Goal: Task Accomplishment & Management: Manage account settings

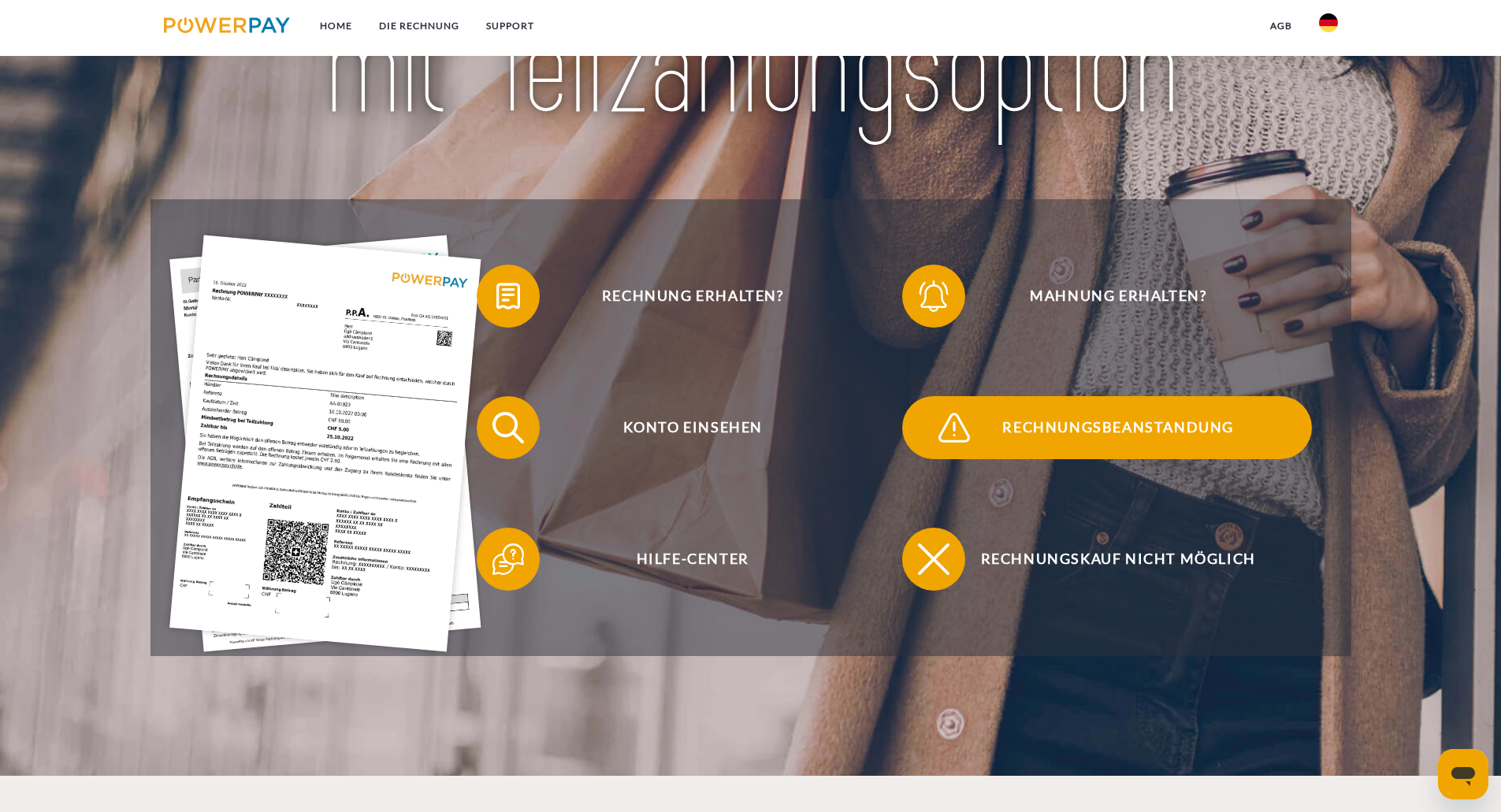
scroll to position [315, 0]
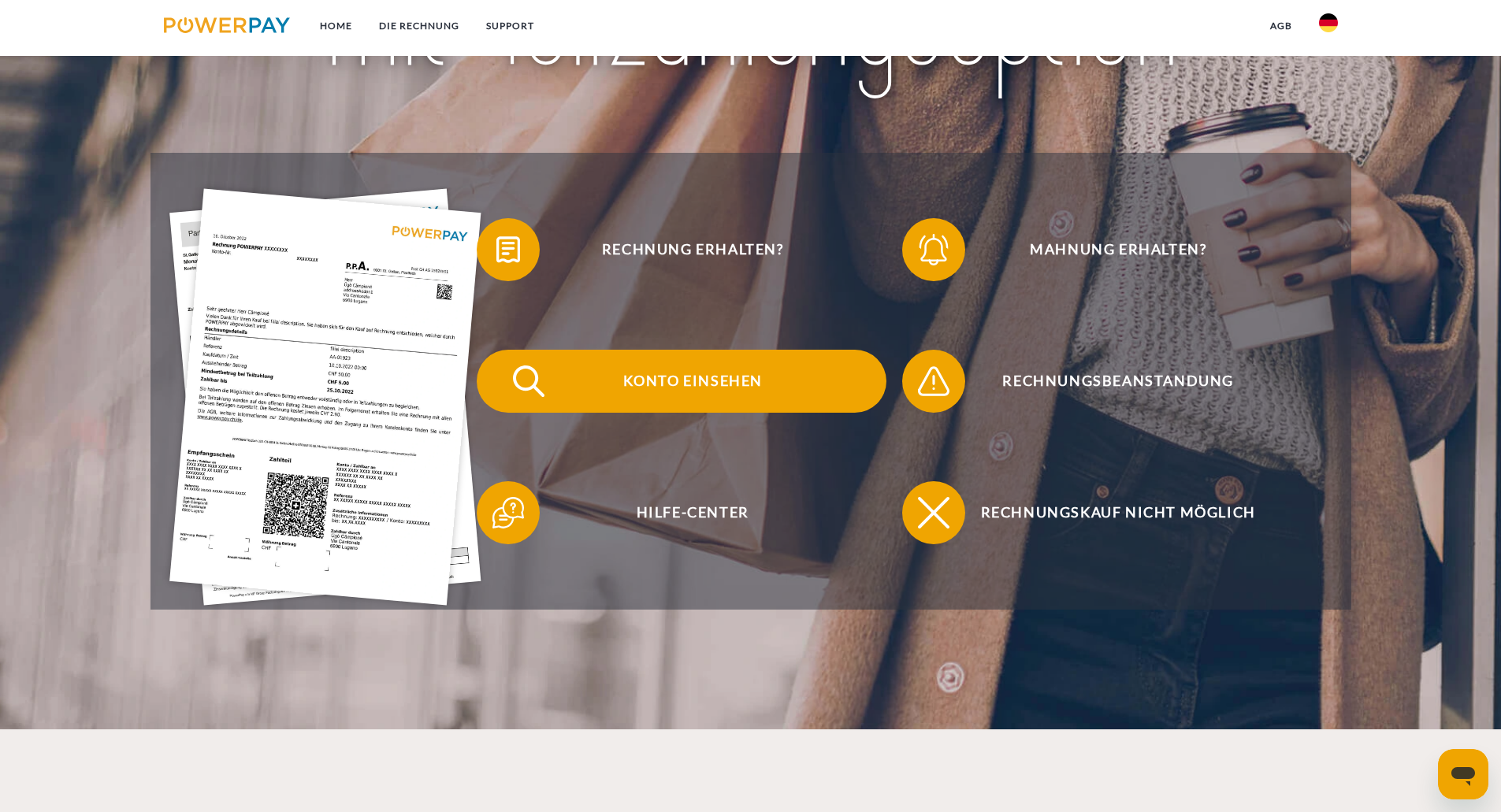
click at [736, 388] on span "Konto einsehen" at bounding box center [693, 381] width 386 height 63
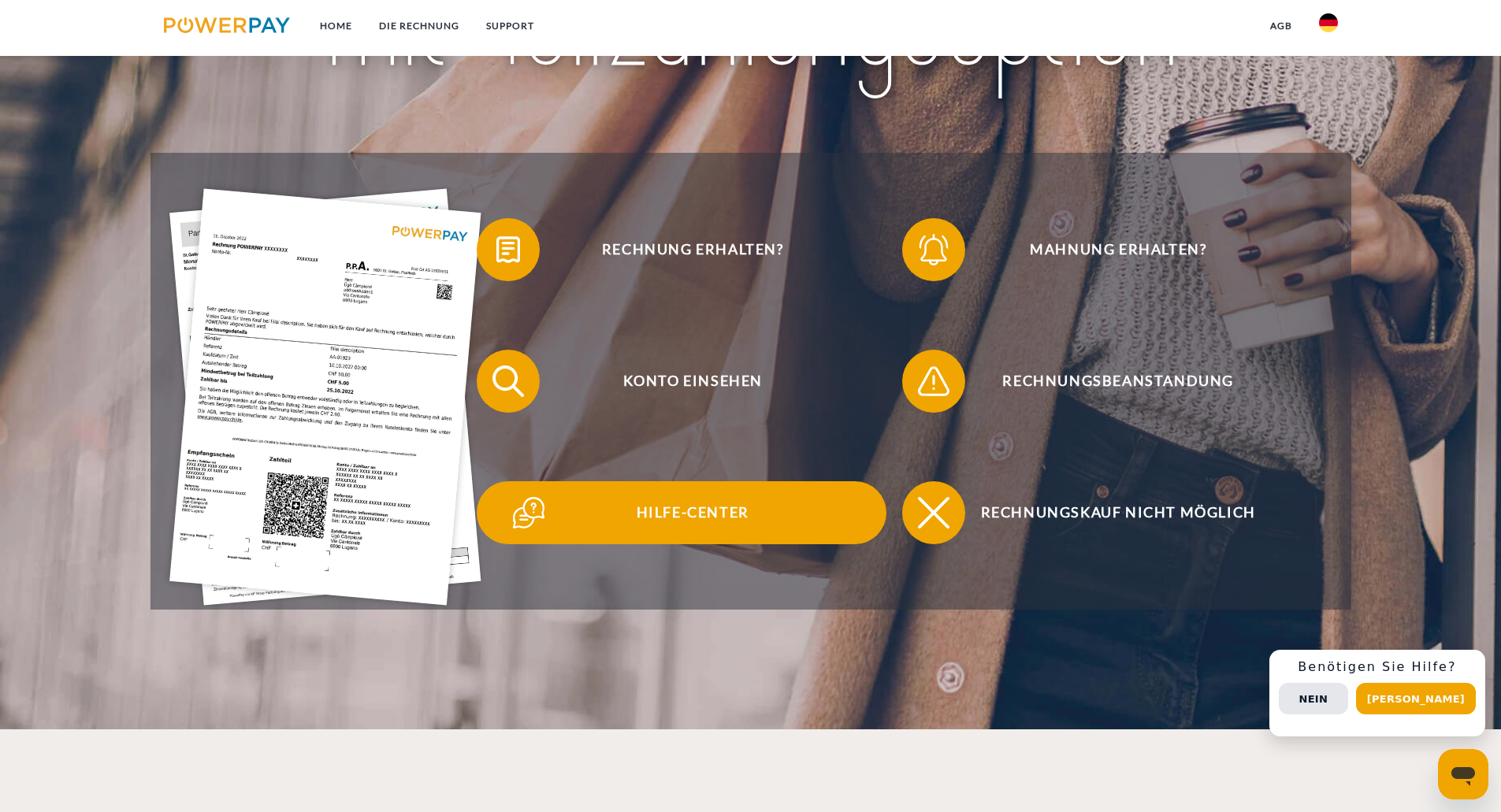
click at [659, 516] on span "Hilfe-Center" at bounding box center [693, 513] width 386 height 63
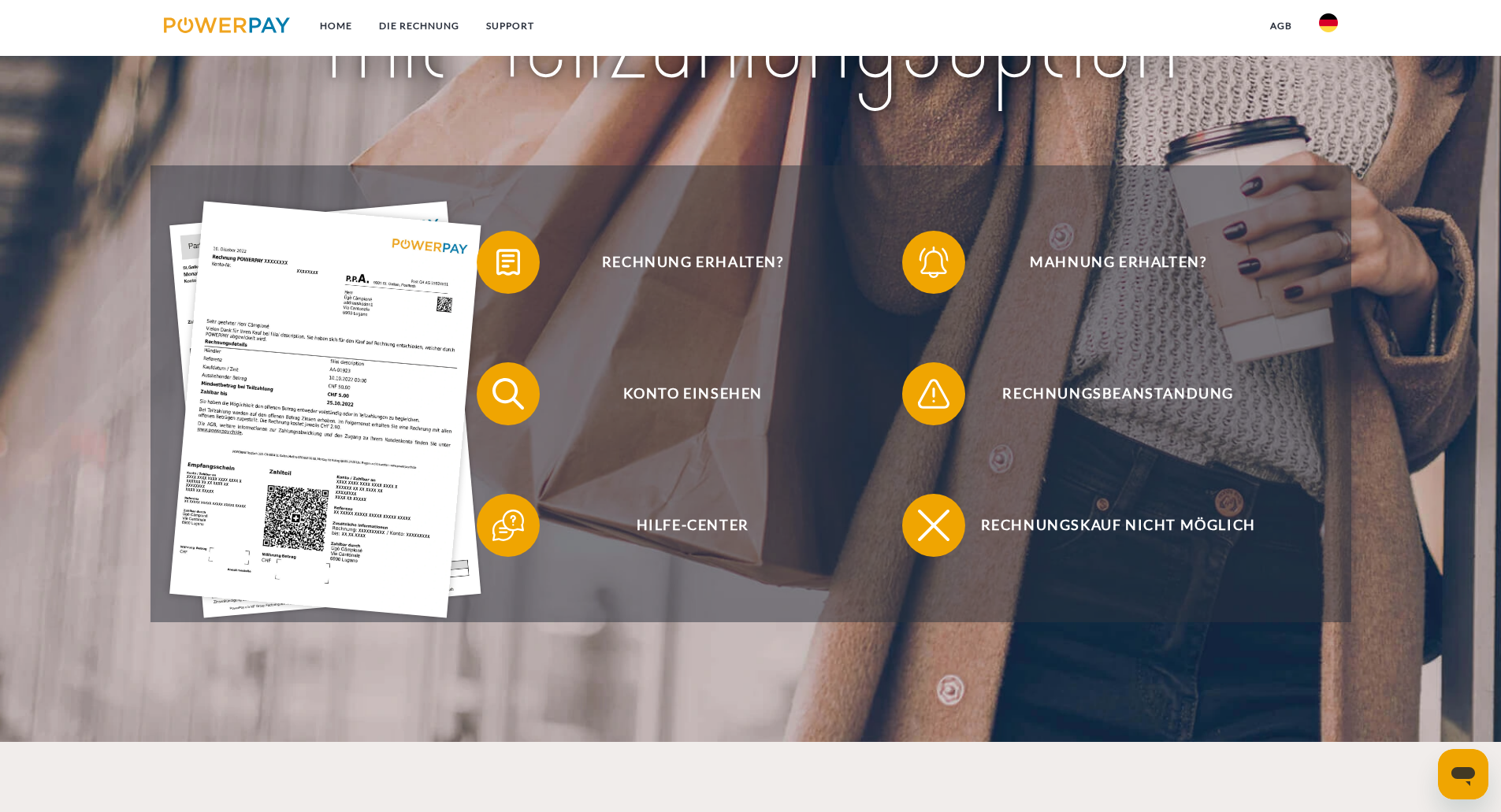
scroll to position [315, 0]
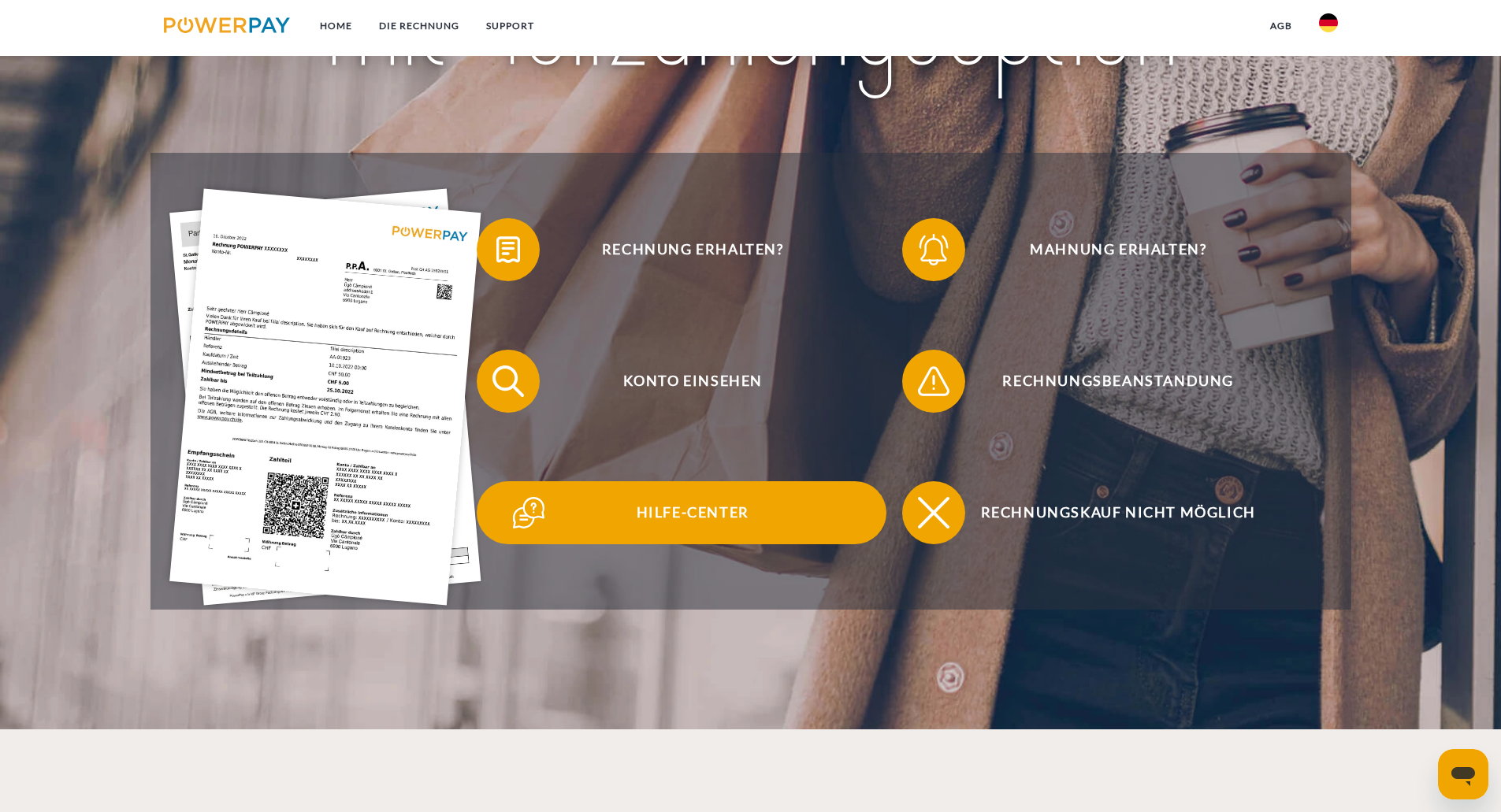
click at [697, 530] on span "Hilfe-Center" at bounding box center [693, 513] width 386 height 63
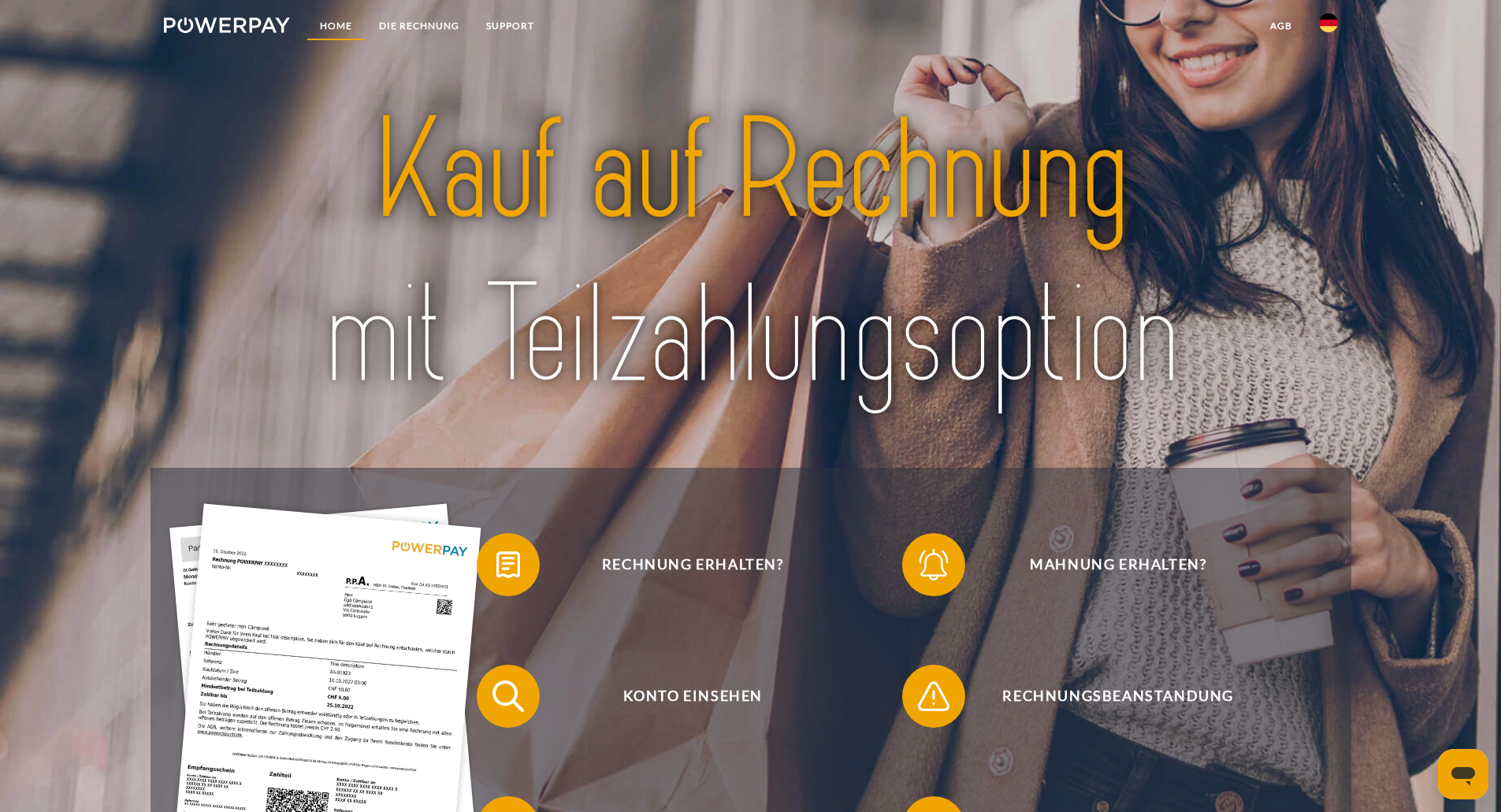
click at [331, 22] on link "Home" at bounding box center [336, 26] width 60 height 28
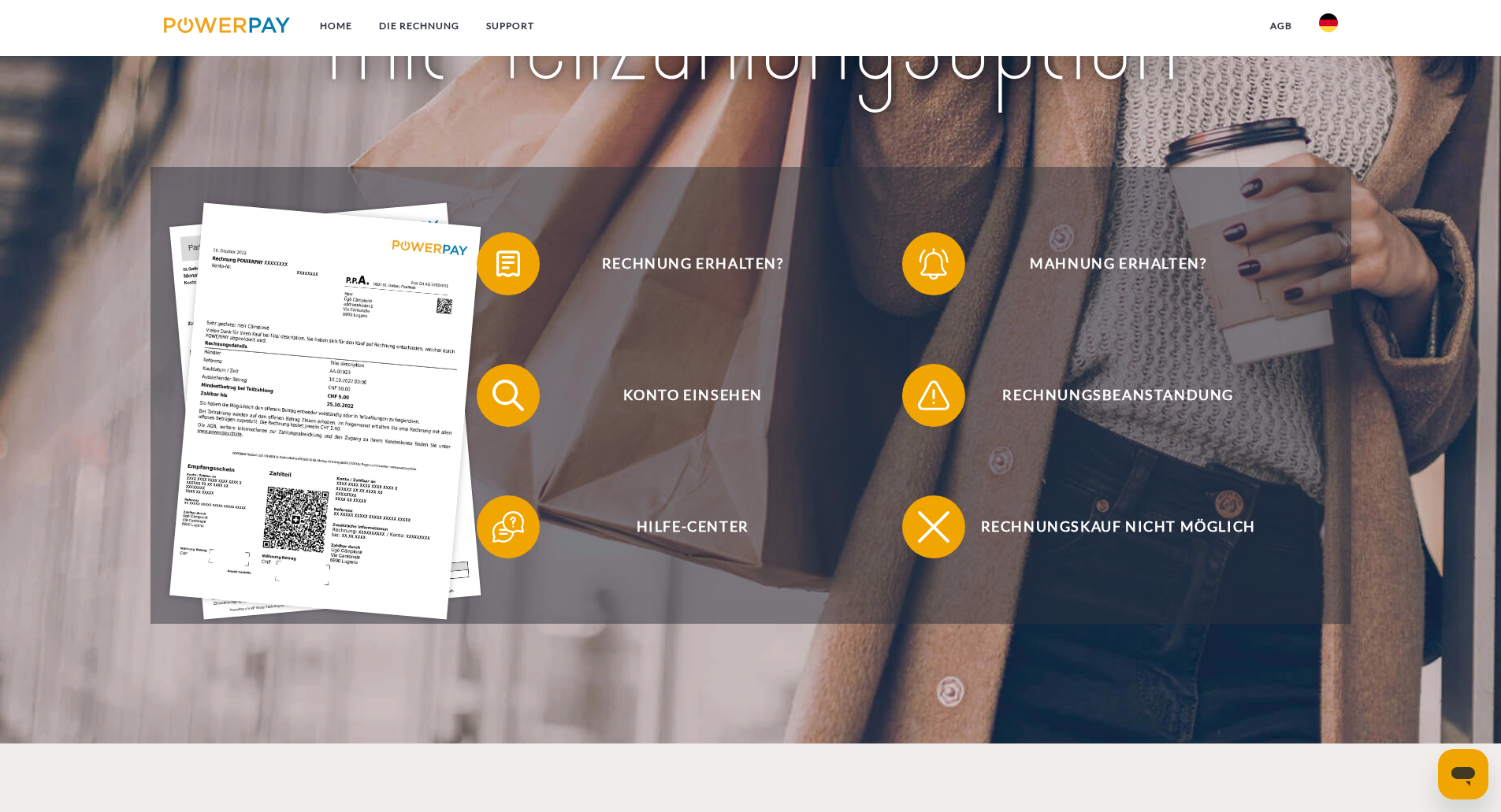
scroll to position [394, 0]
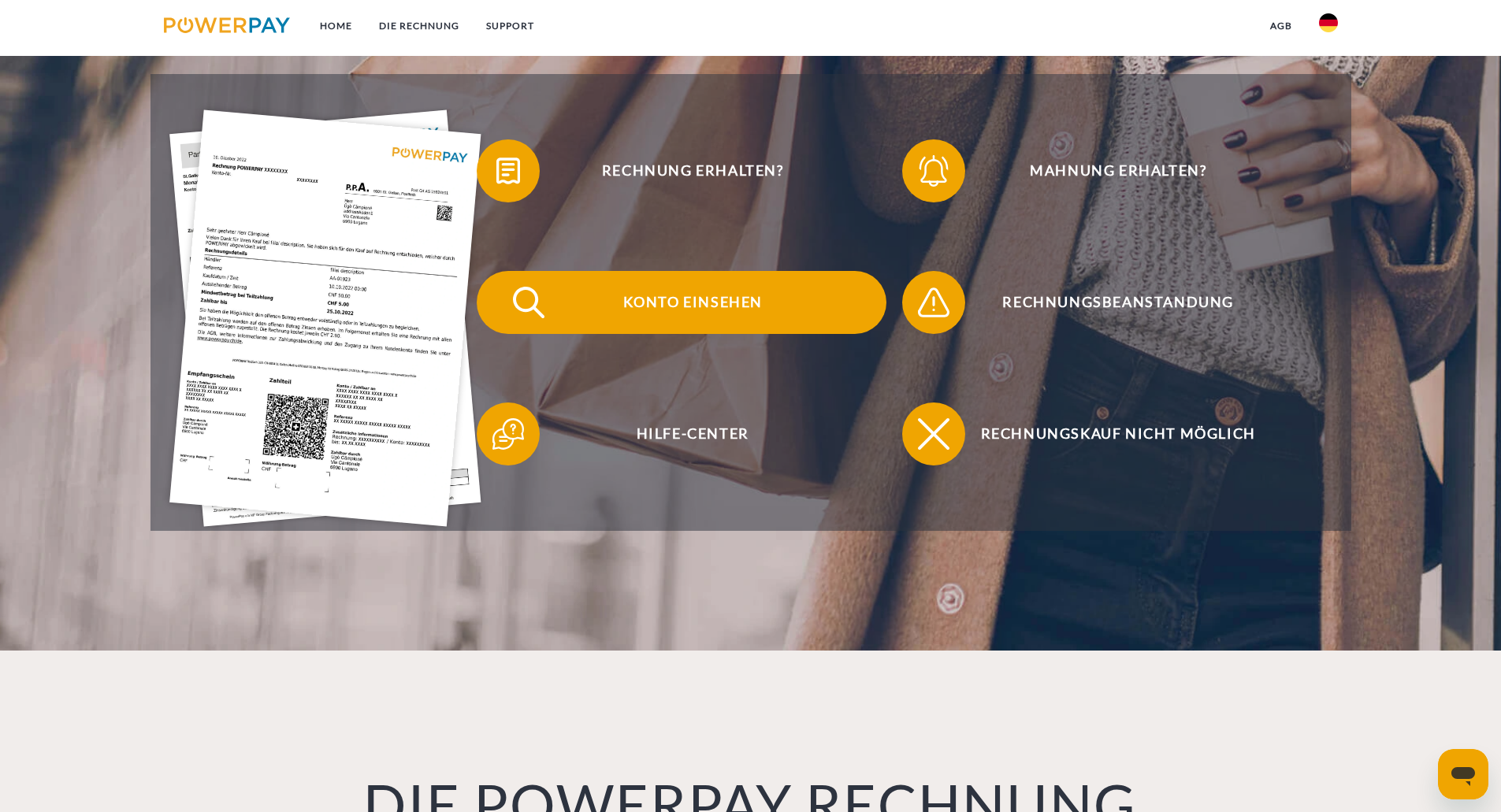
click at [748, 308] on span "Konto einsehen" at bounding box center [693, 303] width 386 height 63
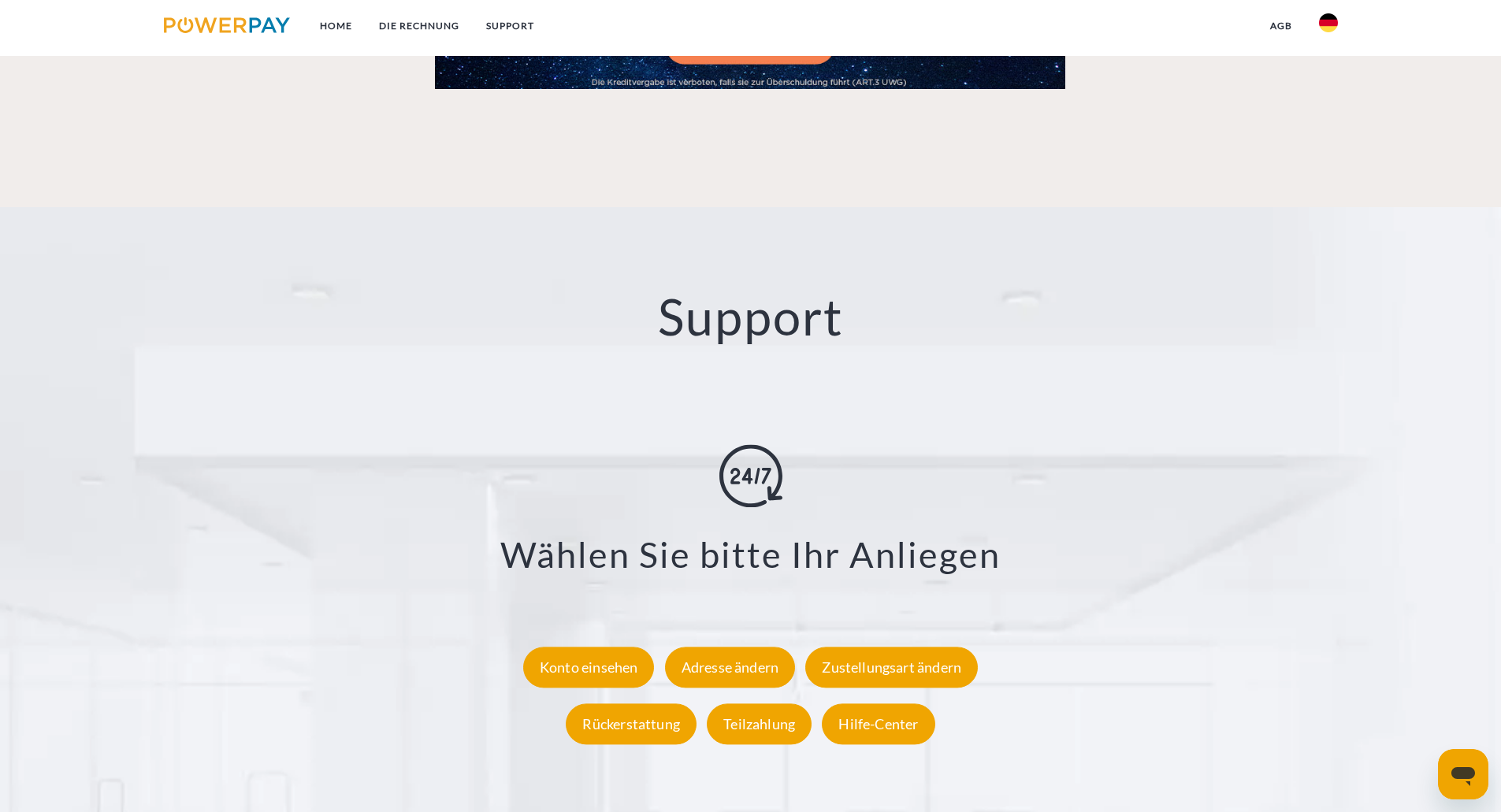
scroll to position [2848, 0]
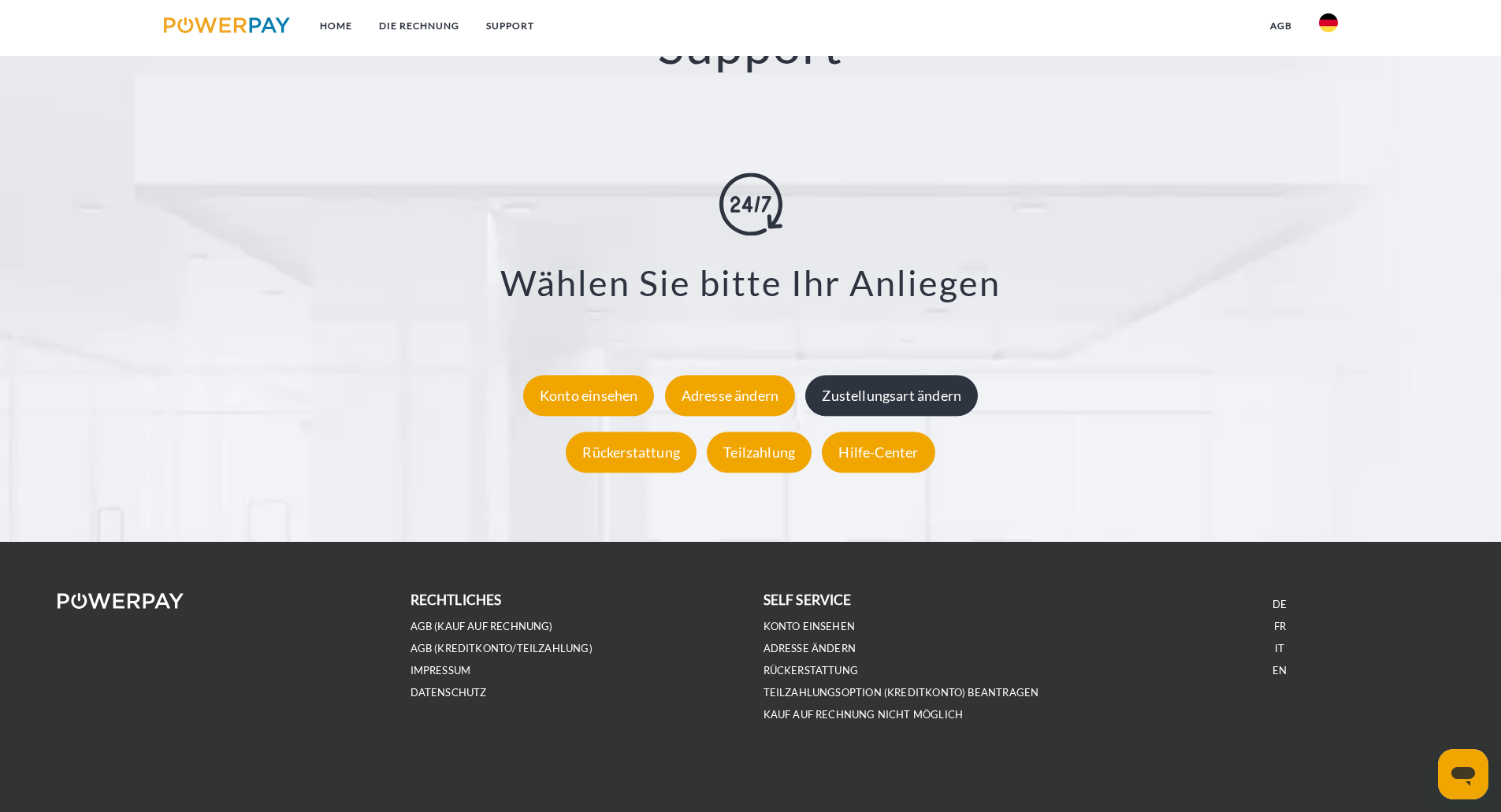
click at [932, 382] on div "Zustellungsart ändern" at bounding box center [891, 395] width 173 height 41
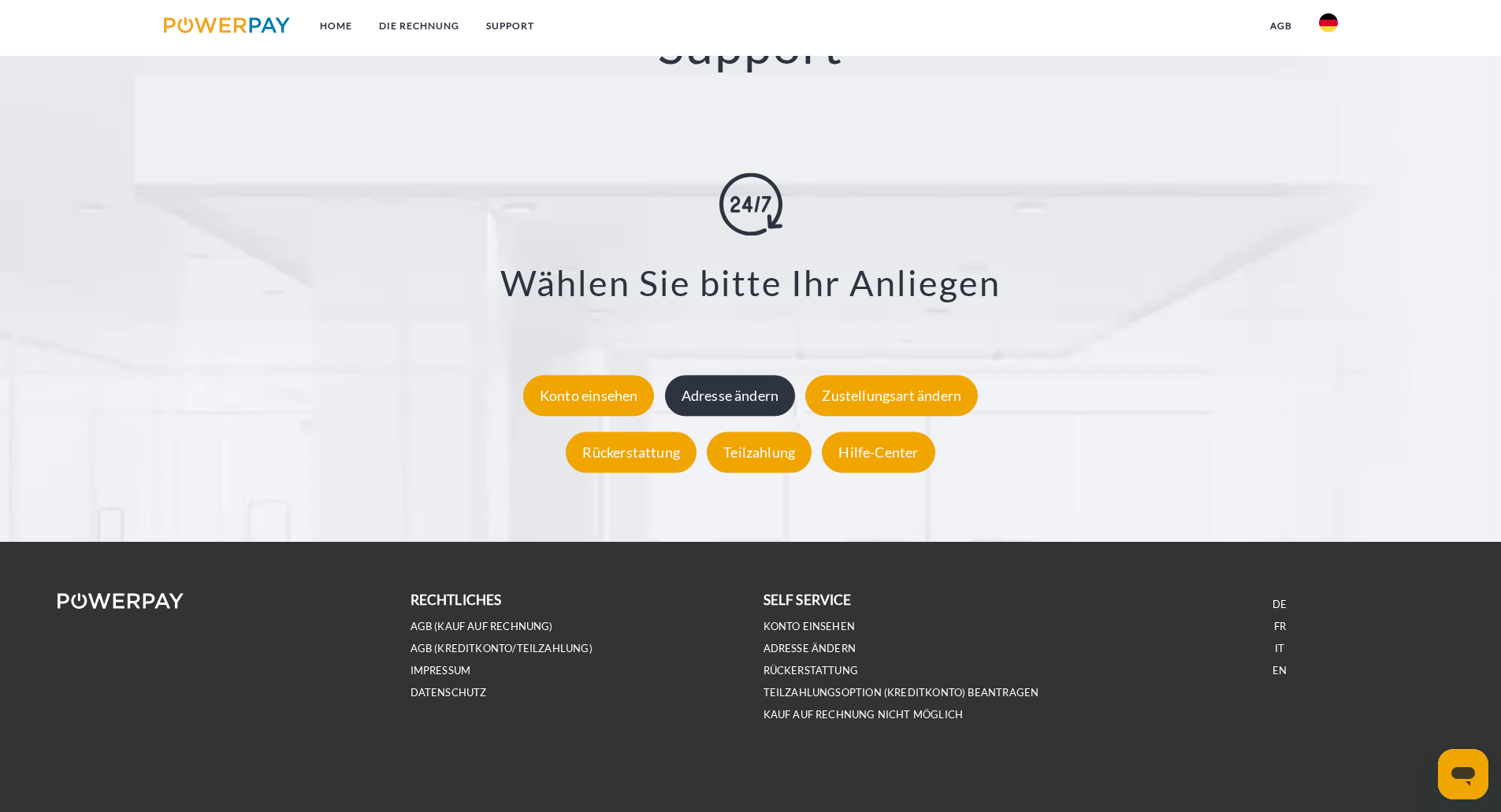
click at [733, 386] on div "Adresse ändern" at bounding box center [731, 395] width 131 height 41
click at [823, 648] on link "Adresse ändern" at bounding box center [810, 649] width 93 height 14
click at [889, 445] on div "Hilfe-Center" at bounding box center [878, 452] width 113 height 41
